Goal: Task Accomplishment & Management: Manage account settings

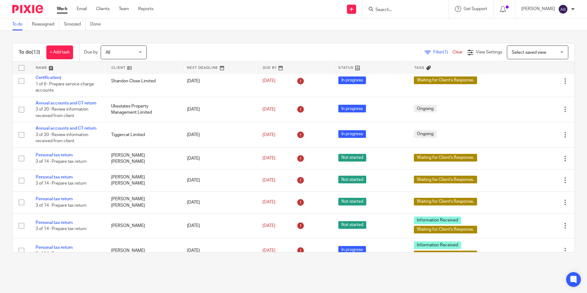
scroll to position [142, 0]
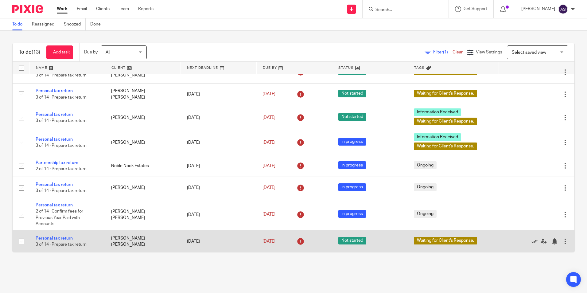
click at [53, 238] on link "Personal tax return" at bounding box center [54, 238] width 37 height 4
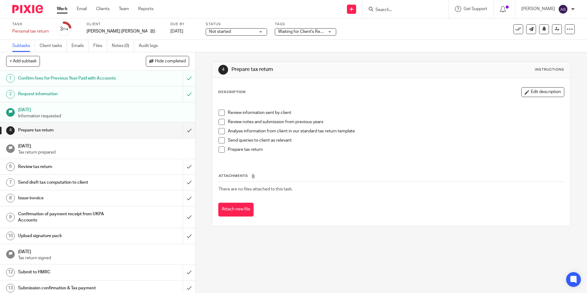
drag, startPoint x: 94, startPoint y: 65, endPoint x: 100, endPoint y: 55, distance: 11.7
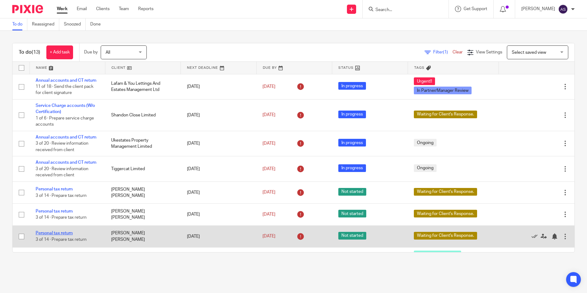
click at [54, 232] on link "Personal tax return" at bounding box center [54, 233] width 37 height 4
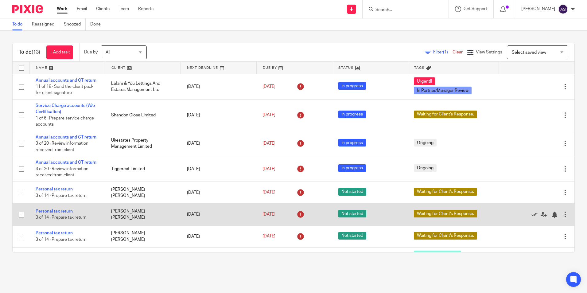
click at [55, 212] on link "Personal tax return" at bounding box center [54, 211] width 37 height 4
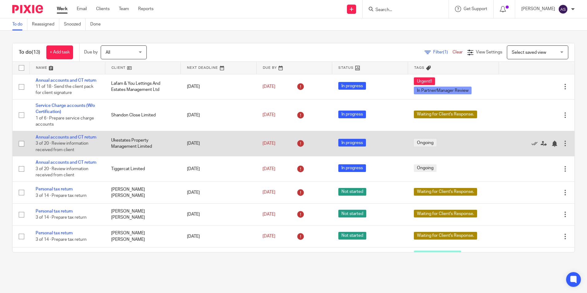
click at [56, 187] on link "Personal tax return" at bounding box center [54, 189] width 37 height 4
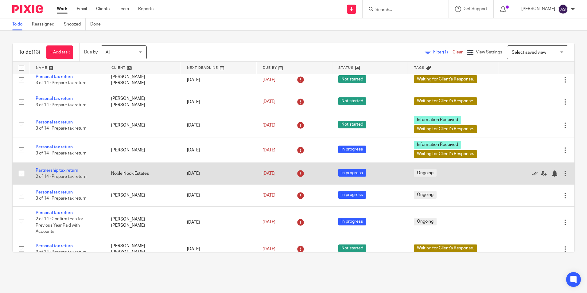
scroll to position [142, 0]
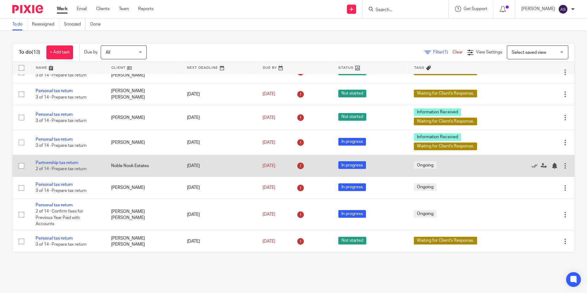
drag, startPoint x: 266, startPoint y: 277, endPoint x: 352, endPoint y: 166, distance: 140.5
click at [267, 276] on main "To do Reassigned Snoozed Done To do (13) + Add task Due by All All Today Tomorr…" at bounding box center [293, 146] width 587 height 293
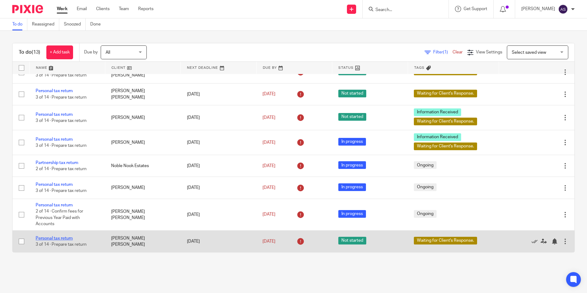
click at [67, 237] on link "Personal tax return" at bounding box center [54, 238] width 37 height 4
click at [46, 239] on link "Personal tax return" at bounding box center [54, 238] width 37 height 4
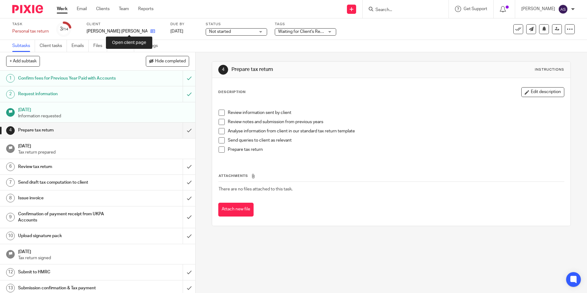
click at [150, 32] on icon at bounding box center [152, 31] width 5 height 5
click at [150, 31] on icon at bounding box center [152, 31] width 5 height 5
drag, startPoint x: 385, startPoint y: 169, endPoint x: 371, endPoint y: 162, distance: 14.8
click at [383, 168] on div "Attachments There are no files attached to this task. Attach new file" at bounding box center [391, 189] width 346 height 56
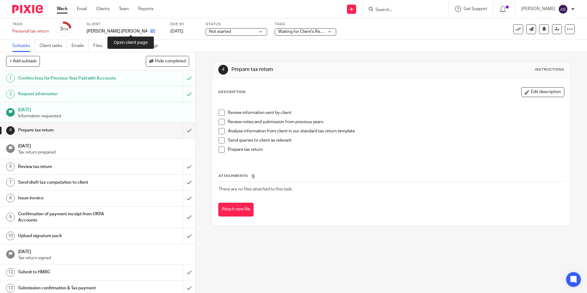
click at [150, 29] on icon at bounding box center [152, 31] width 5 height 5
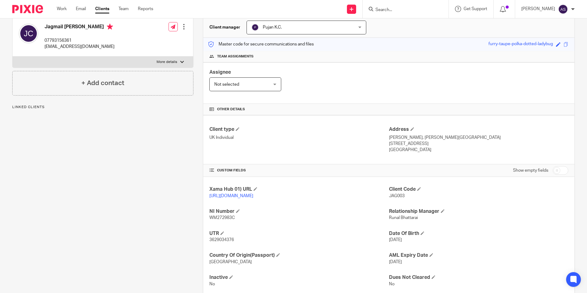
scroll to position [61, 0]
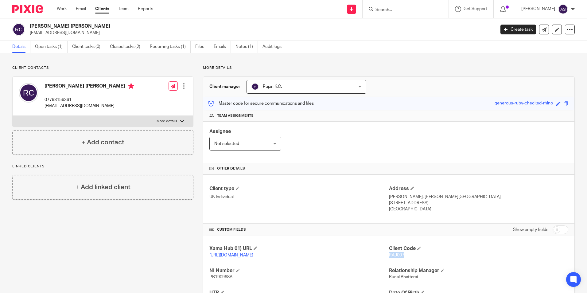
drag, startPoint x: 386, startPoint y: 255, endPoint x: 403, endPoint y: 255, distance: 16.6
click at [403, 255] on p "RAJ007" at bounding box center [478, 255] width 179 height 6
copy span "RAJ007"
drag, startPoint x: 30, startPoint y: 26, endPoint x: 76, endPoint y: 25, distance: 45.1
click at [76, 25] on h2 "Rajinder Kaur Claire" at bounding box center [214, 26] width 369 height 6
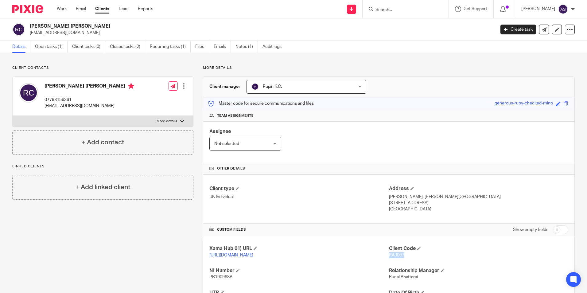
copy h2 "Rajinder Kaur Claire"
click at [311, 174] on div "Client type UK Individual Address Preston Lodge, Marston Drive, Maidstone Kent,…" at bounding box center [388, 198] width 371 height 49
click at [358, 133] on div "Assignee Not selected Not selected Not selected Aarshika Awale Aayush Niraula A…" at bounding box center [388, 142] width 371 height 41
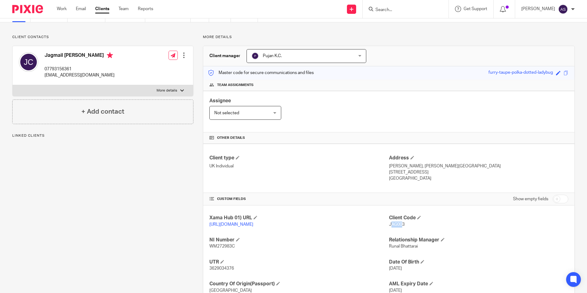
drag, startPoint x: 387, startPoint y: 224, endPoint x: 399, endPoint y: 224, distance: 12.0
click at [399, 224] on span "JAG003" at bounding box center [397, 224] width 16 height 4
click at [398, 224] on div "Xama Hub 01) URL [URL][DOMAIN_NAME] Client Code JAG003 NI Number WM272983C Rela…" at bounding box center [388, 264] width 371 height 119
drag, startPoint x: 398, startPoint y: 224, endPoint x: 404, endPoint y: 228, distance: 7.4
click at [404, 228] on div "Client Code JAG003" at bounding box center [478, 221] width 179 height 13
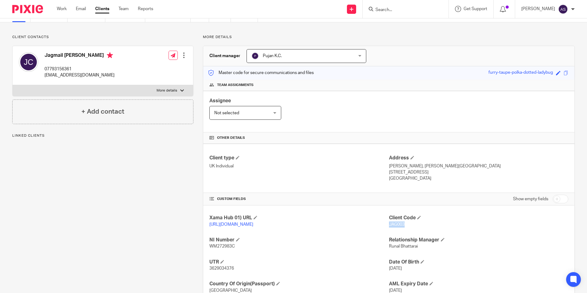
drag, startPoint x: 402, startPoint y: 224, endPoint x: 386, endPoint y: 224, distance: 16.6
click at [389, 224] on p "JAG003" at bounding box center [478, 224] width 179 height 6
copy span "JAG003"
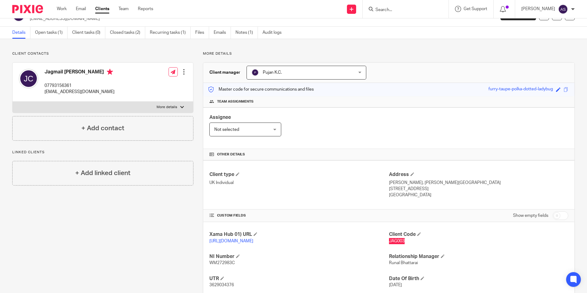
scroll to position [0, 0]
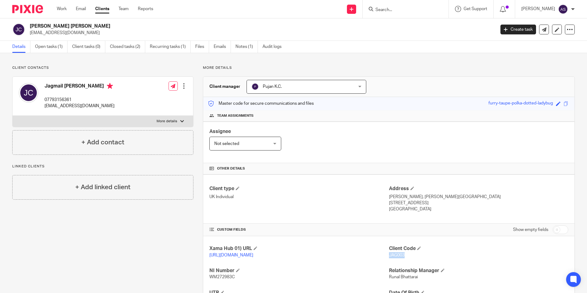
drag, startPoint x: 45, startPoint y: 86, endPoint x: 77, endPoint y: 88, distance: 32.3
click at [77, 88] on h4 "Jagmail [PERSON_NAME]" at bounding box center [80, 87] width 70 height 8
copy h4 "Jagmail [PERSON_NAME]"
